Goal: Browse casually

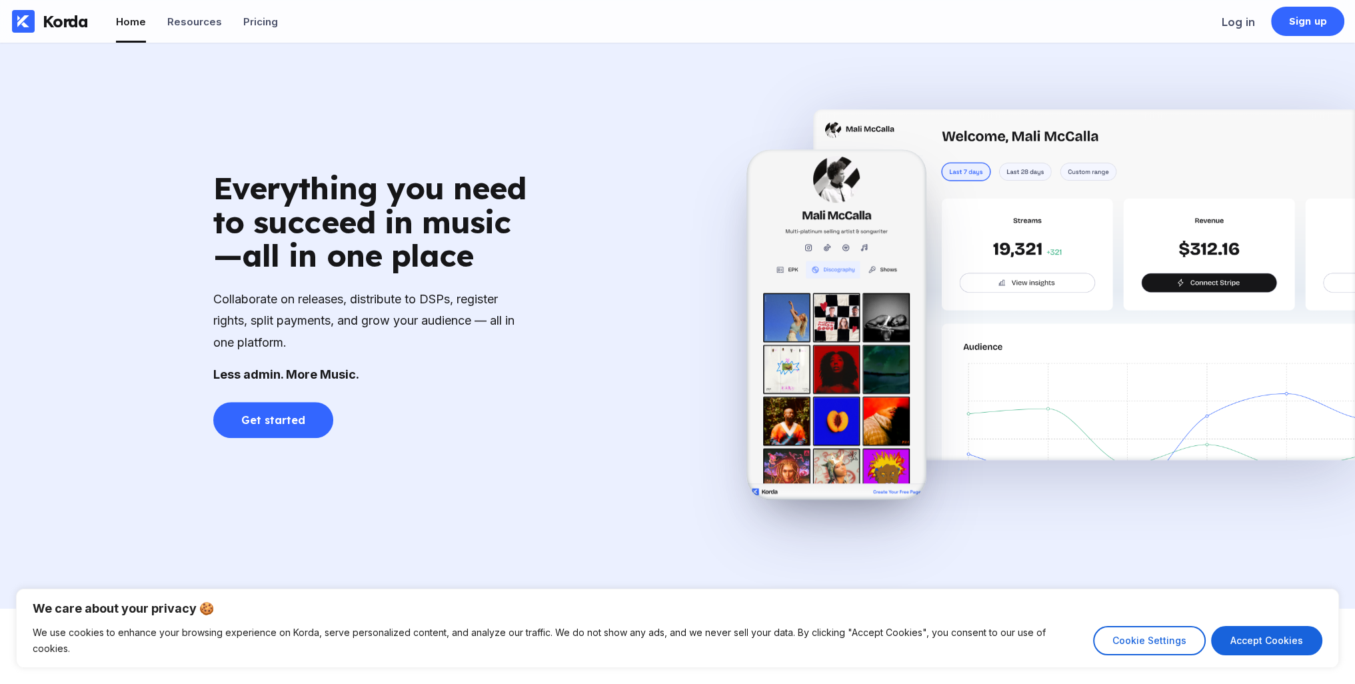
scroll to position [933, 0]
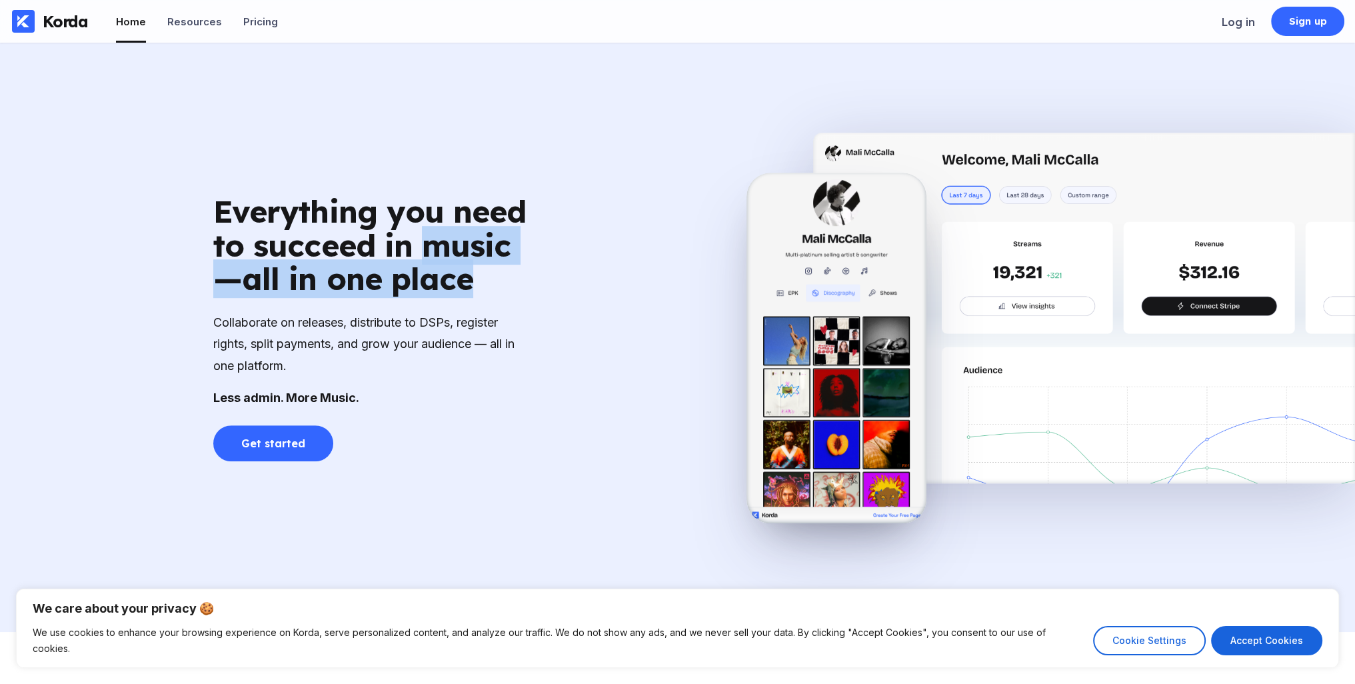
drag, startPoint x: 419, startPoint y: 245, endPoint x: 490, endPoint y: 271, distance: 75.9
click at [490, 271] on div "Everything you need to succeed in music—all in one place" at bounding box center [373, 245] width 320 height 101
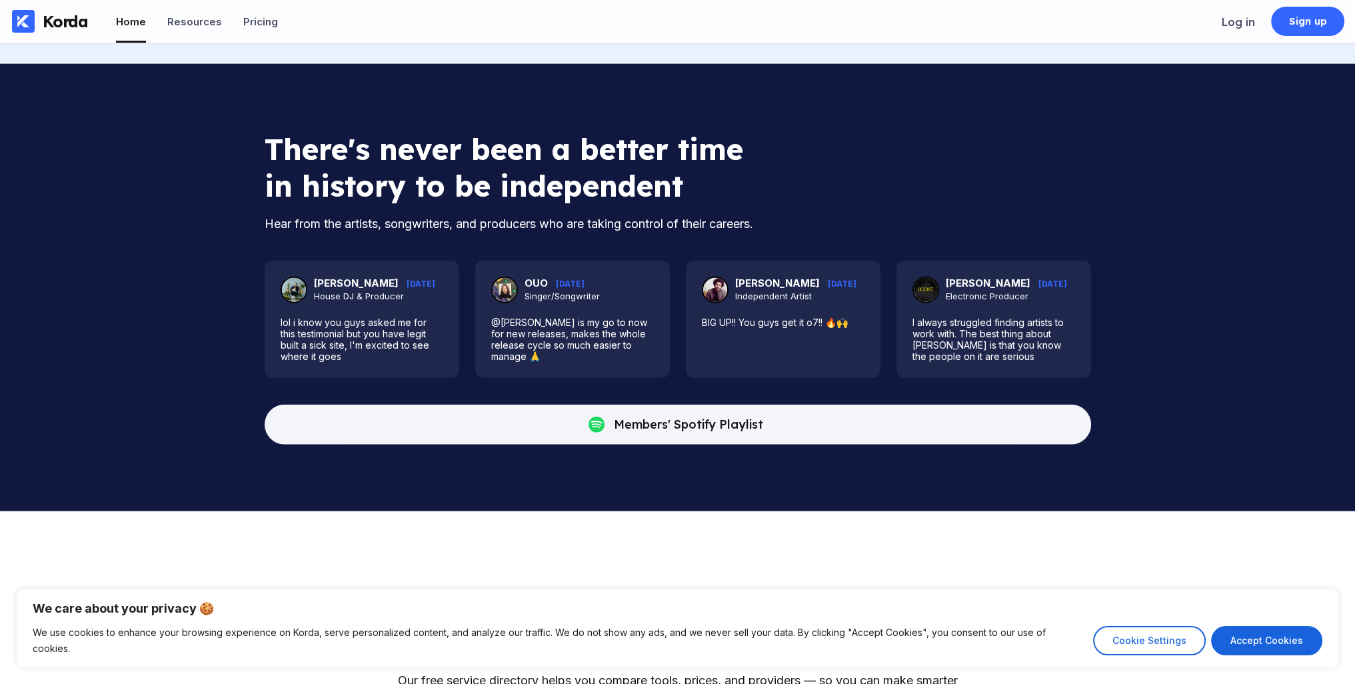
scroll to position [4134, 0]
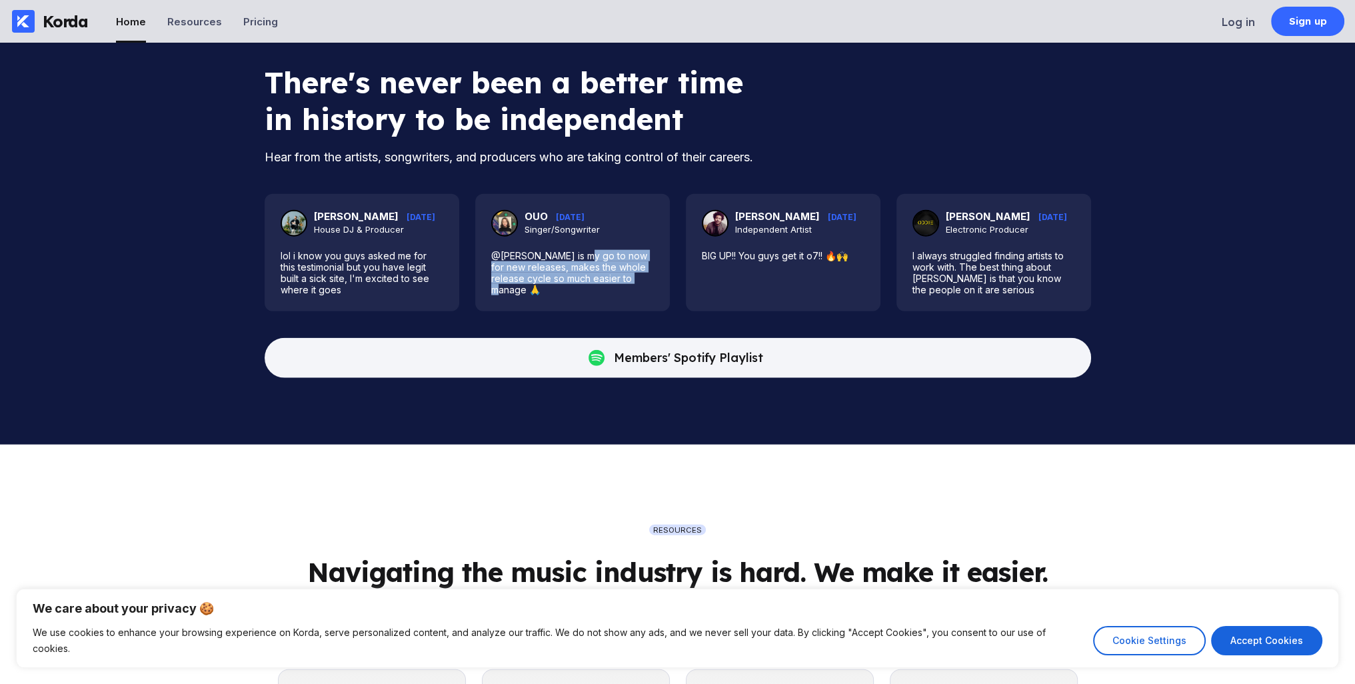
drag, startPoint x: 579, startPoint y: 293, endPoint x: 663, endPoint y: 315, distance: 87.5
click at [663, 311] on div "OUO [DATE] Singer/Songwriter @[PERSON_NAME] is my go to now for new releases, m…" at bounding box center [572, 252] width 195 height 117
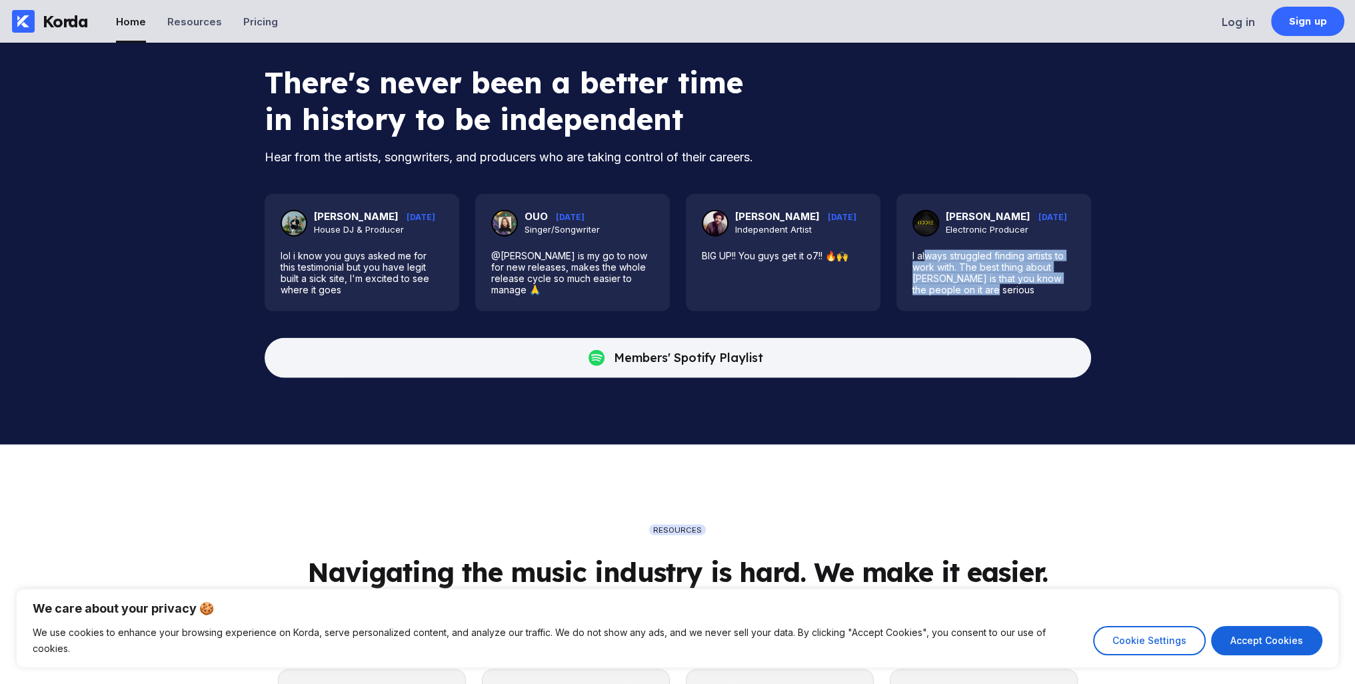
drag, startPoint x: 924, startPoint y: 295, endPoint x: 989, endPoint y: 324, distance: 71.6
click at [989, 295] on blockquote "I always struggled finding artists to work with. The best thing about [PERSON_N…" at bounding box center [994, 272] width 163 height 45
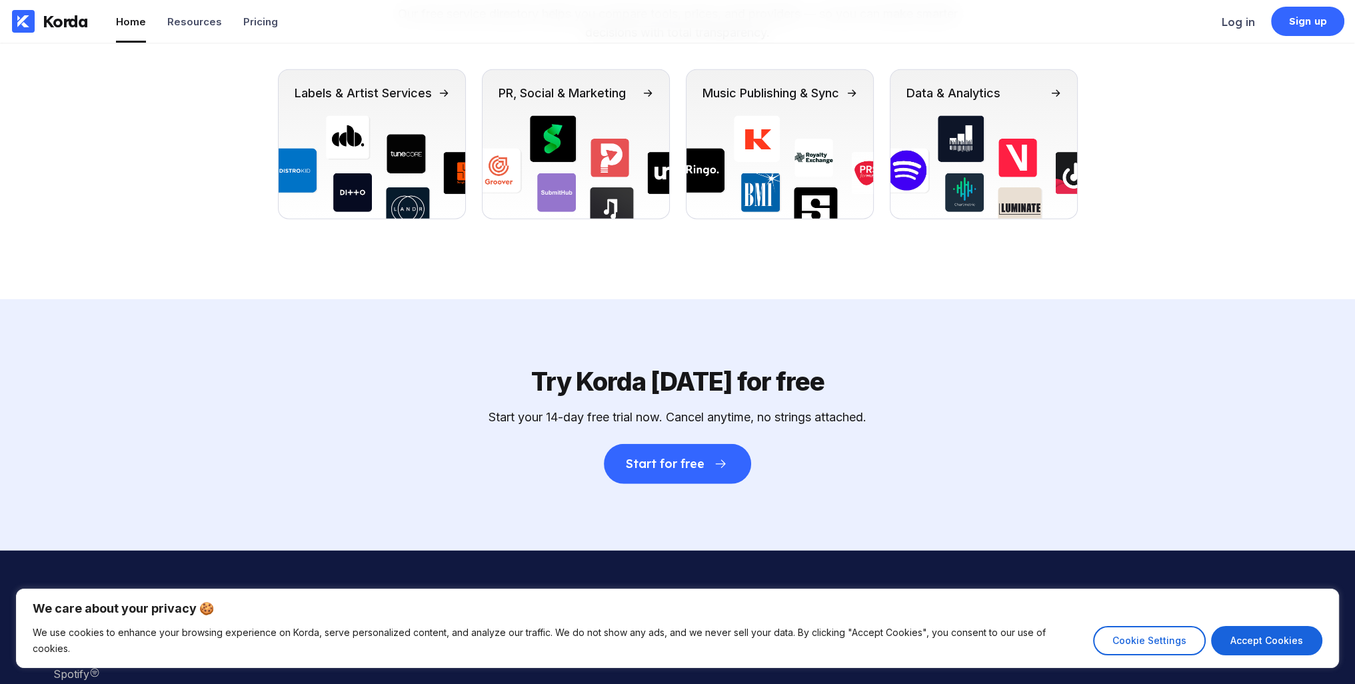
scroll to position [4891, 0]
